Goal: Check status: Check status

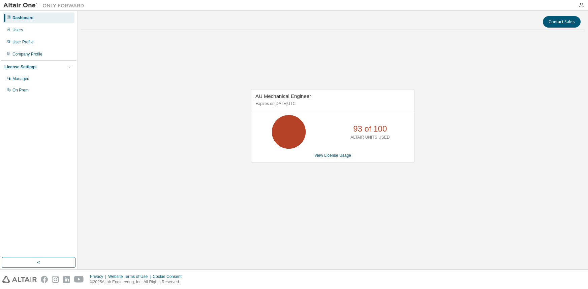
click at [31, 76] on div "Managed" at bounding box center [39, 78] width 72 height 11
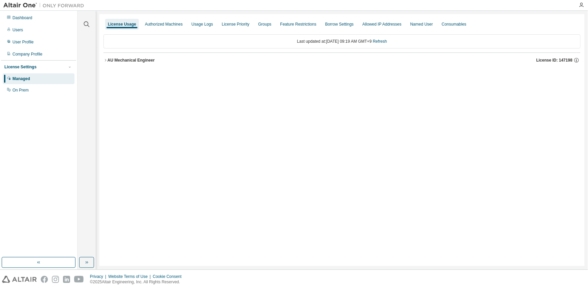
click at [124, 60] on div "AU Mechanical Engineer" at bounding box center [130, 60] width 47 height 5
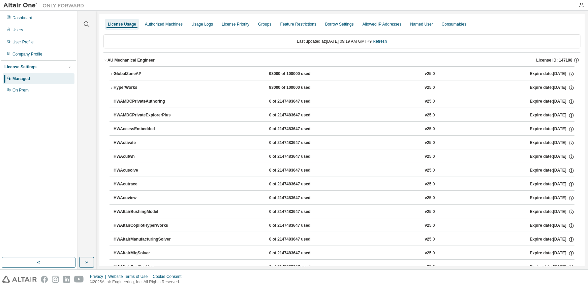
click at [113, 88] on icon "button" at bounding box center [111, 88] width 4 height 4
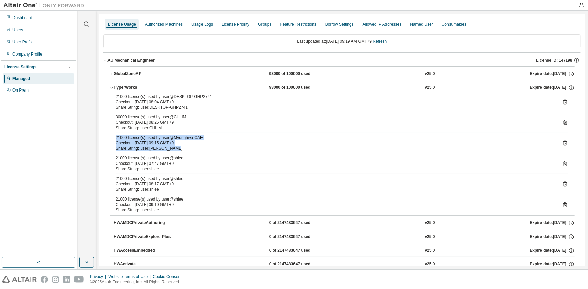
drag, startPoint x: 234, startPoint y: 151, endPoint x: 190, endPoint y: 139, distance: 45.2
click at [171, 134] on div "21000 license(s) used by user@DESKTOP-GHP2741 Checkout: [DATE] 08:04 GMT+9 Shar…" at bounding box center [341, 155] width 465 height 122
click at [195, 140] on div "Checkout: [DATE] 09:15 GMT+9" at bounding box center [333, 142] width 436 height 5
drag, startPoint x: 197, startPoint y: 144, endPoint x: 238, endPoint y: 159, distance: 43.6
click at [236, 159] on div "21000 license(s) used by user@DESKTOP-GHP2741 Checkout: [DATE] 08:04 GMT+9 Shar…" at bounding box center [341, 155] width 465 height 122
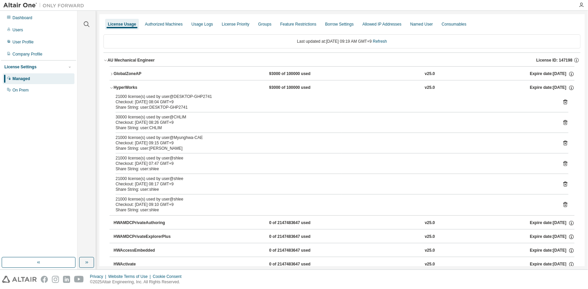
click at [238, 159] on div "21000 license(s) used by user@shlee" at bounding box center [333, 158] width 436 height 5
